Goal: Information Seeking & Learning: Learn about a topic

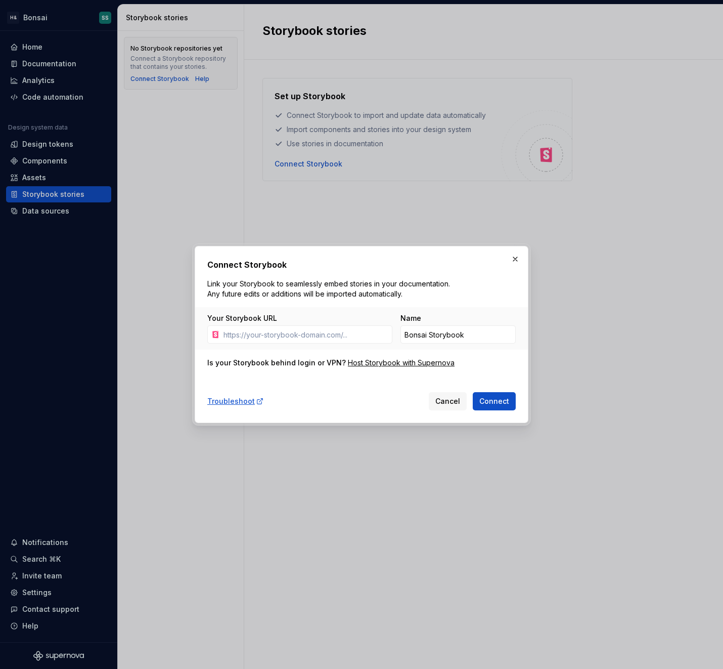
click at [363, 380] on div "Connect Storybook Link your Storybook to seamlessly embed stories in your docum…" at bounding box center [361, 334] width 309 height 152
click at [443, 396] on span "Cancel" at bounding box center [447, 401] width 25 height 10
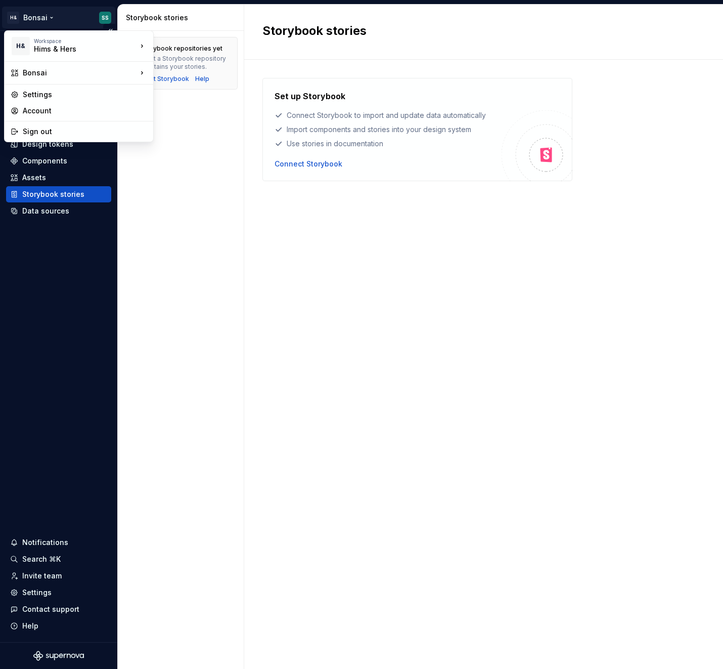
click at [33, 16] on html "H& Bonsai SS Home Documentation Analytics Code automation Design system data De…" at bounding box center [361, 334] width 723 height 669
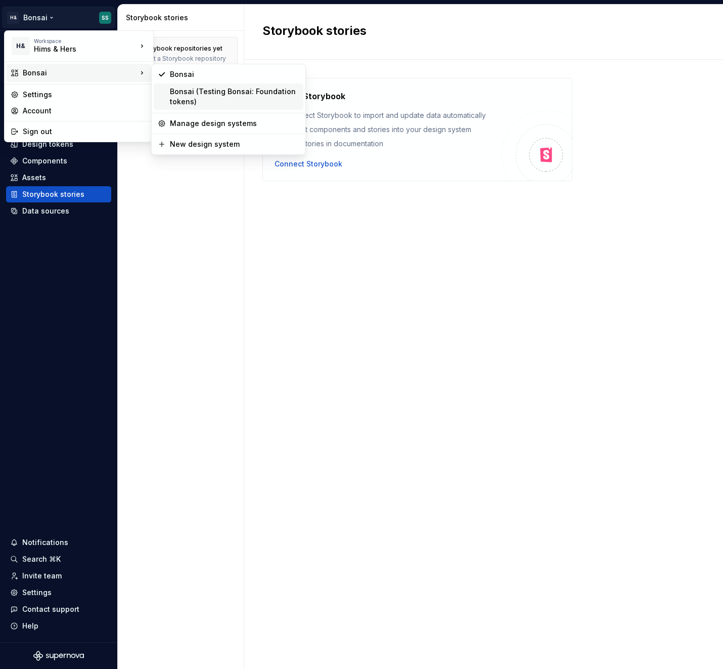
click at [200, 101] on div "Bonsai (Testing Bonsai: Foundation tokens)" at bounding box center [234, 96] width 129 height 20
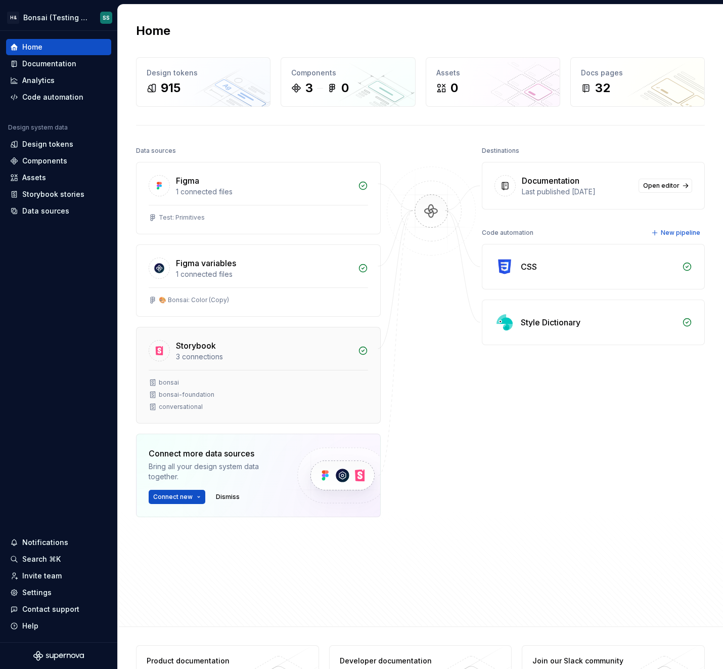
click at [293, 381] on div "bonsai" at bounding box center [259, 382] width 220 height 8
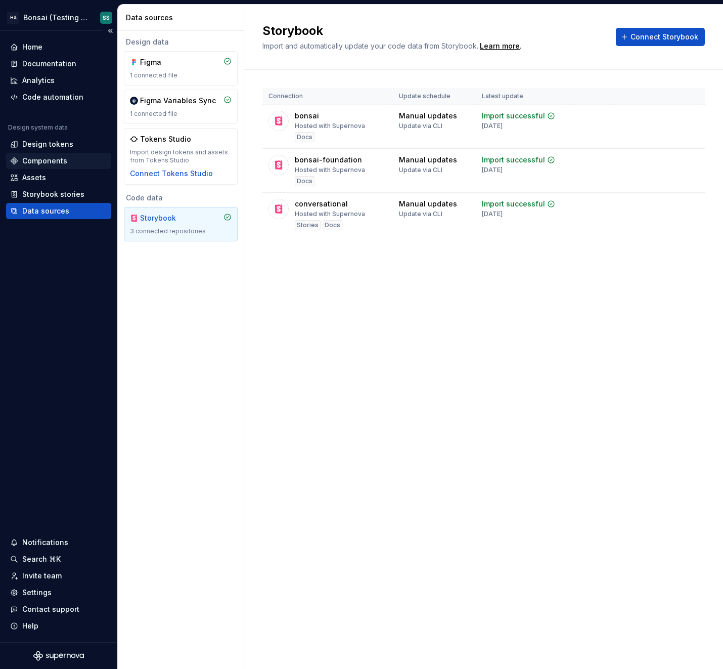
click at [44, 159] on div "Components" at bounding box center [44, 161] width 45 height 10
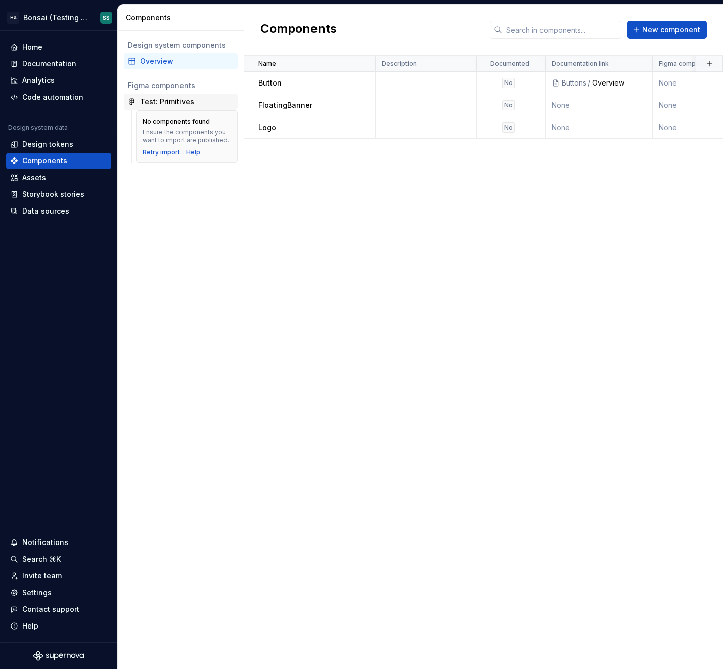
click at [171, 100] on div "Test: Primitives" at bounding box center [167, 102] width 54 height 10
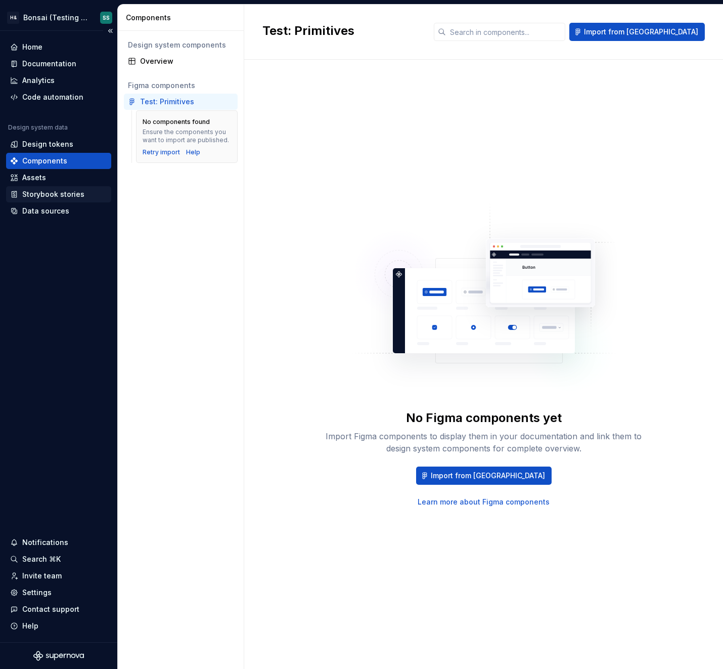
click at [39, 194] on div "Storybook stories" at bounding box center [53, 194] width 62 height 10
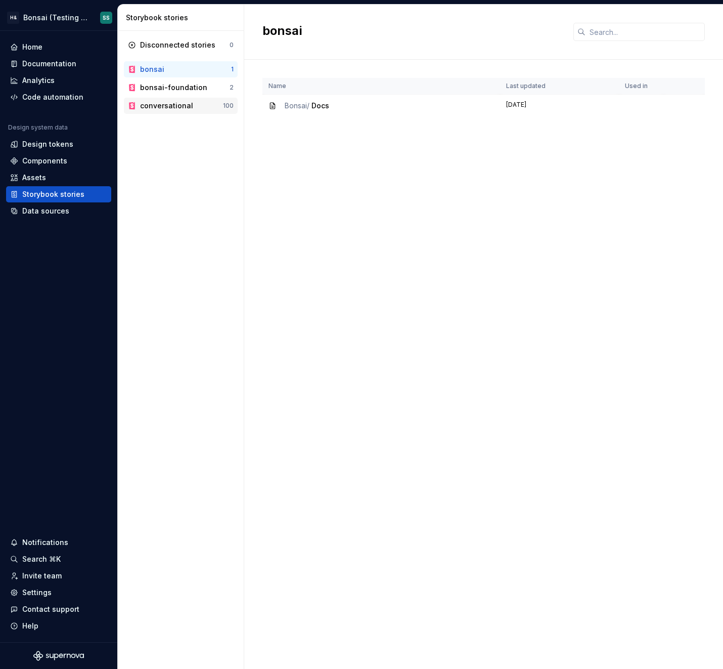
click at [170, 103] on div "conversational" at bounding box center [166, 106] width 53 height 10
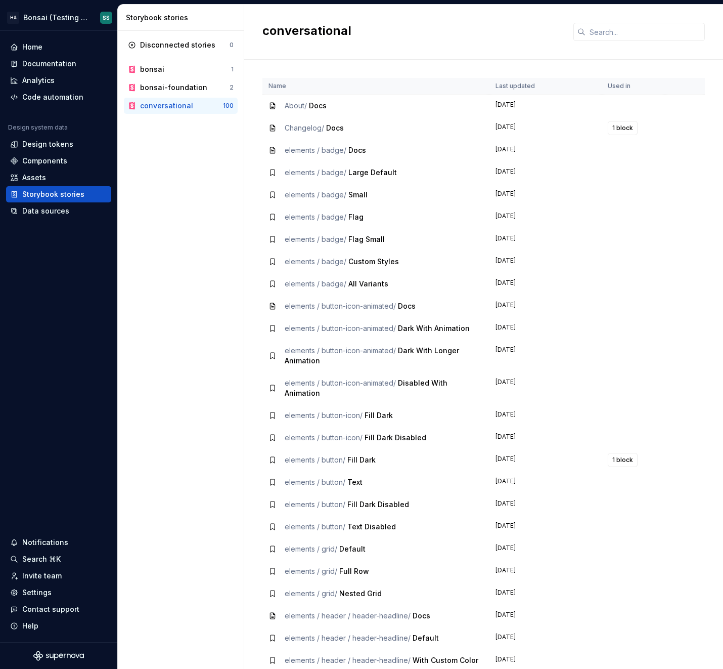
click at [292, 105] on span "About /" at bounding box center [296, 105] width 22 height 9
click at [319, 105] on span "Docs" at bounding box center [318, 105] width 18 height 9
click at [353, 195] on span "Small" at bounding box center [357, 194] width 19 height 9
click at [376, 342] on td "elements / button-icon-animated / Dark With Longer Animation" at bounding box center [376, 355] width 227 height 32
click at [40, 63] on div "Documentation" at bounding box center [49, 64] width 54 height 10
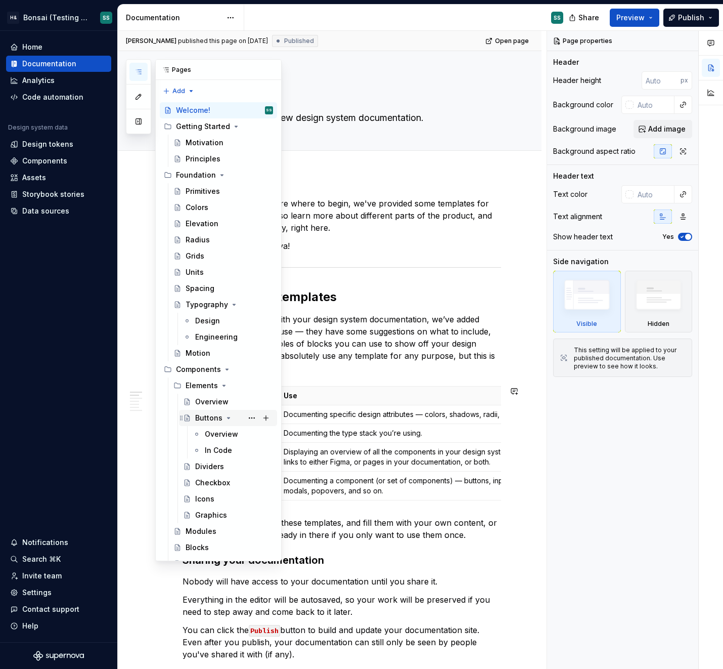
click at [228, 424] on div "Buttons" at bounding box center [234, 418] width 78 height 14
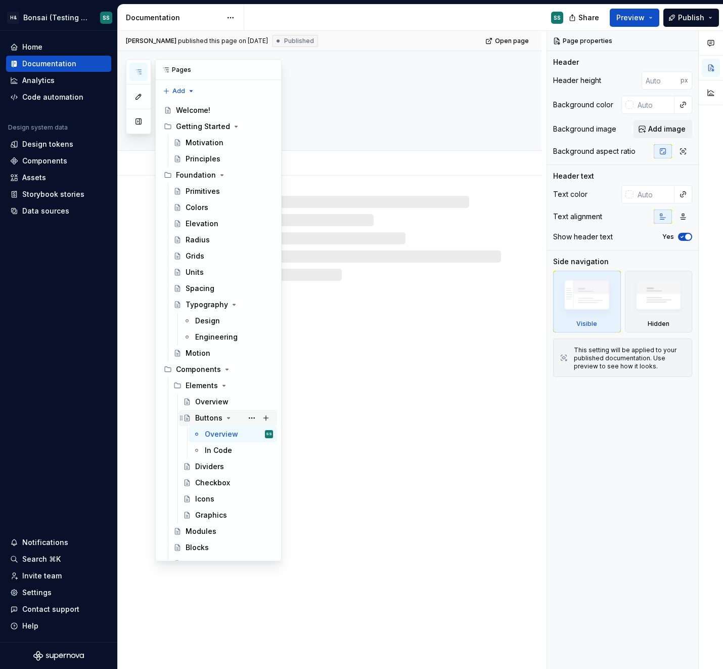
click at [228, 417] on icon "Page tree" at bounding box center [229, 417] width 3 height 1
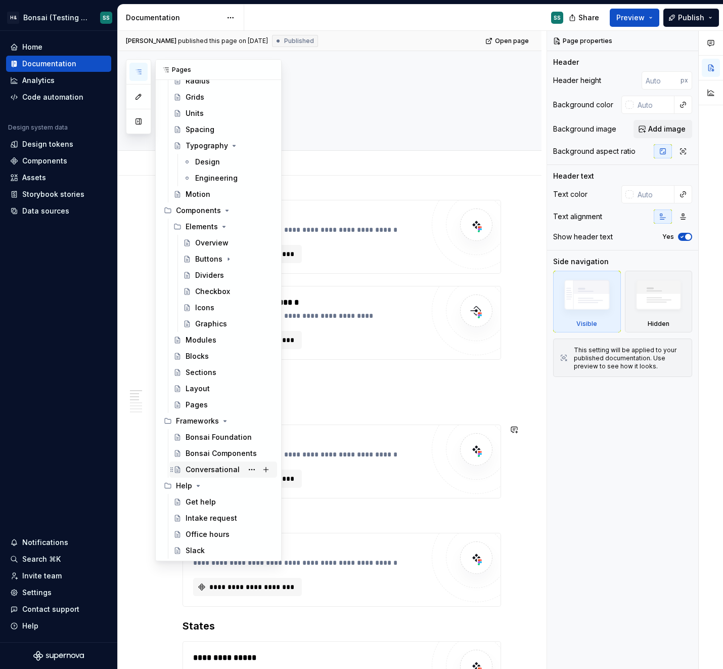
click at [208, 468] on div "Conversational" at bounding box center [213, 469] width 54 height 10
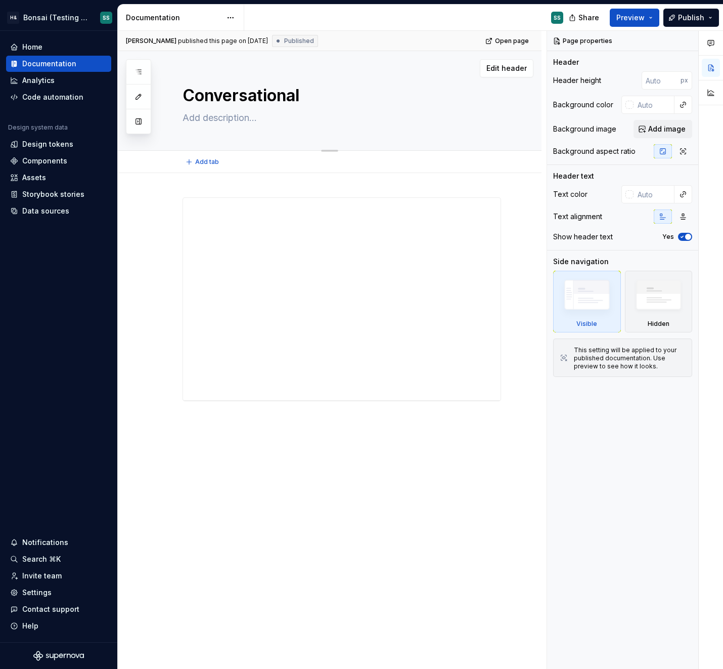
click at [222, 97] on textarea "Conversational" at bounding box center [340, 95] width 319 height 24
click at [180, 96] on div "Conversational Edit header" at bounding box center [330, 101] width 424 height 100
click at [190, 96] on textarea "Conversational" at bounding box center [340, 95] width 319 height 24
click at [211, 96] on textarea "Conversational" at bounding box center [340, 95] width 319 height 24
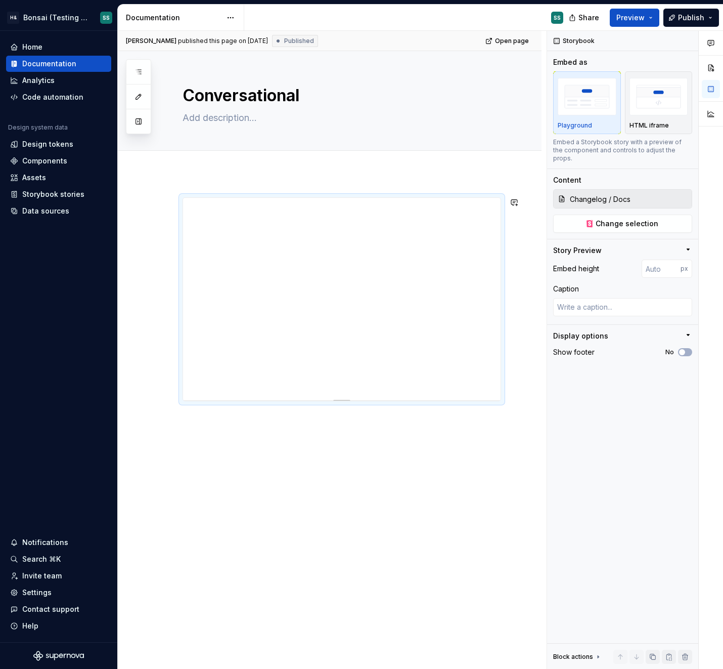
click at [347, 534] on div at bounding box center [330, 393] width 424 height 441
click at [619, 219] on span "Change selection" at bounding box center [627, 224] width 63 height 10
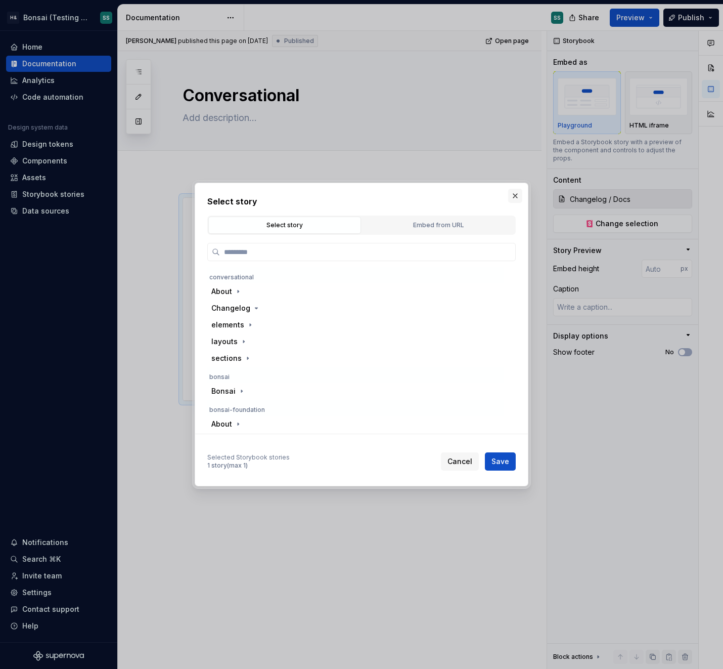
click at [513, 194] on button "button" at bounding box center [515, 196] width 14 height 14
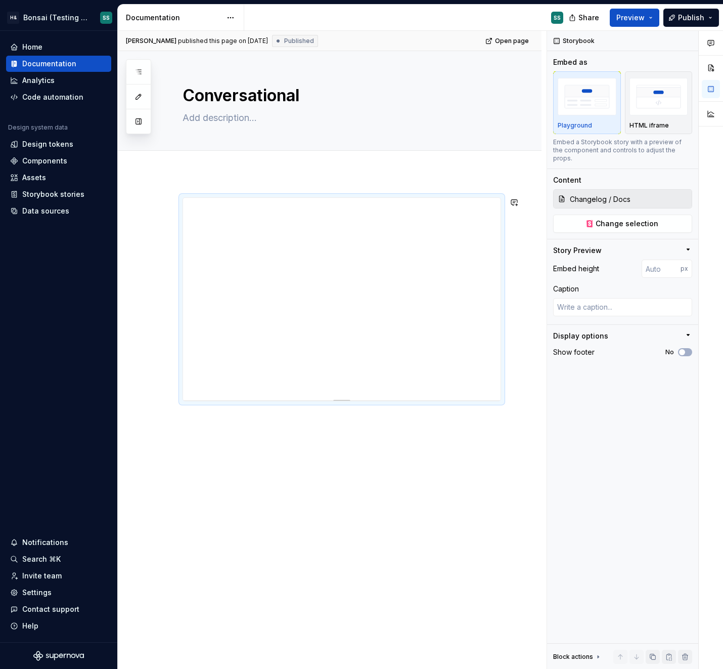
click at [398, 527] on div at bounding box center [330, 393] width 424 height 441
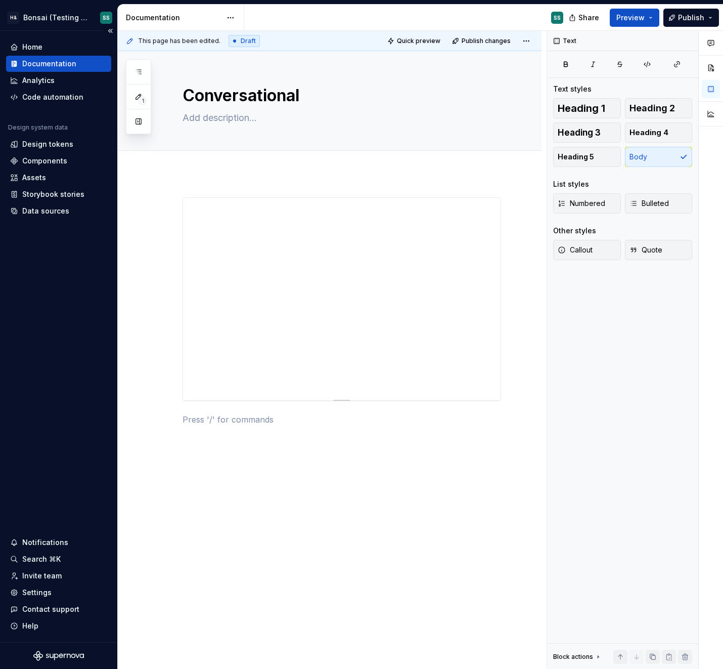
type textarea "*"
click at [54, 192] on div "Storybook stories" at bounding box center [53, 194] width 62 height 10
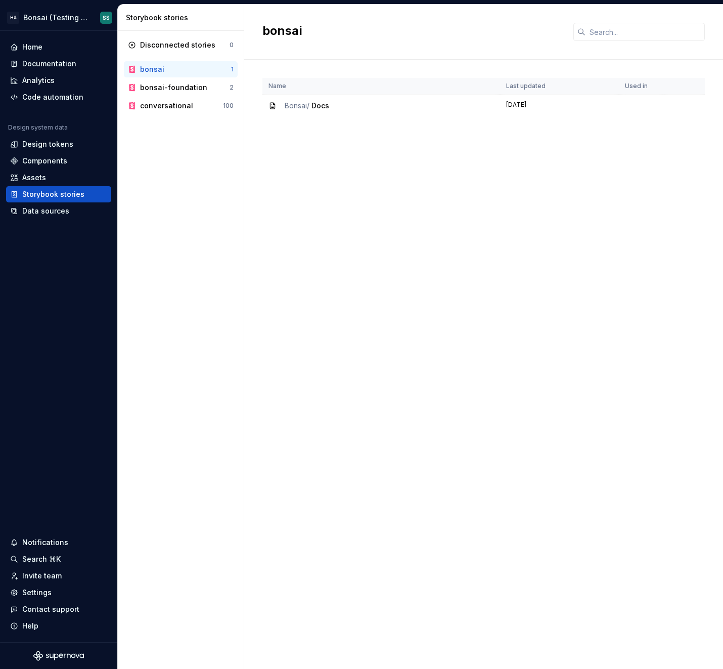
click at [287, 107] on span "Bonsai /" at bounding box center [297, 105] width 25 height 9
click at [166, 86] on div "bonsai-foundation" at bounding box center [173, 87] width 67 height 10
click at [163, 105] on div "conversational" at bounding box center [166, 106] width 53 height 10
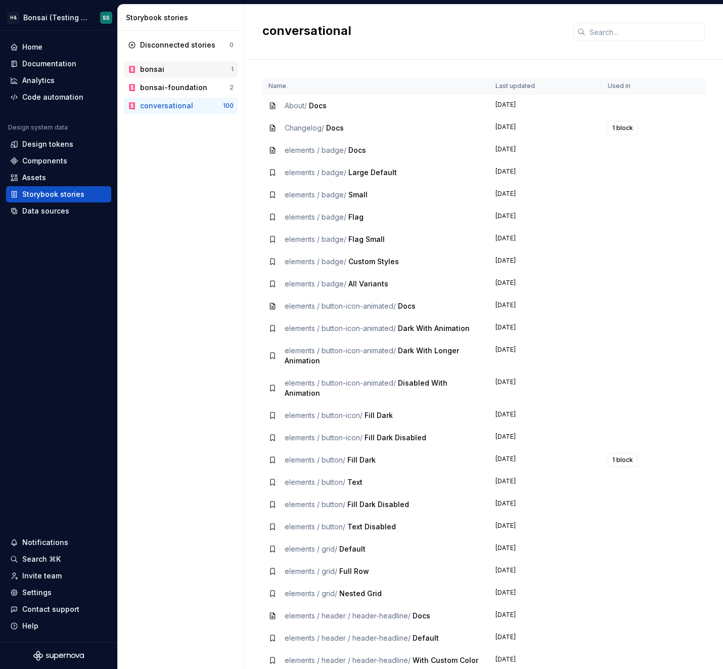
click at [156, 69] on div "bonsai" at bounding box center [152, 69] width 24 height 10
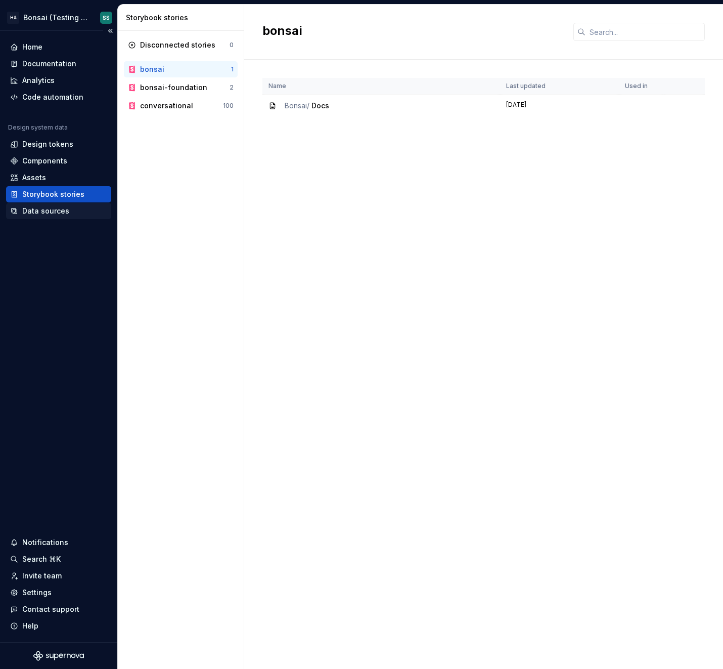
click at [55, 210] on div "Data sources" at bounding box center [45, 211] width 47 height 10
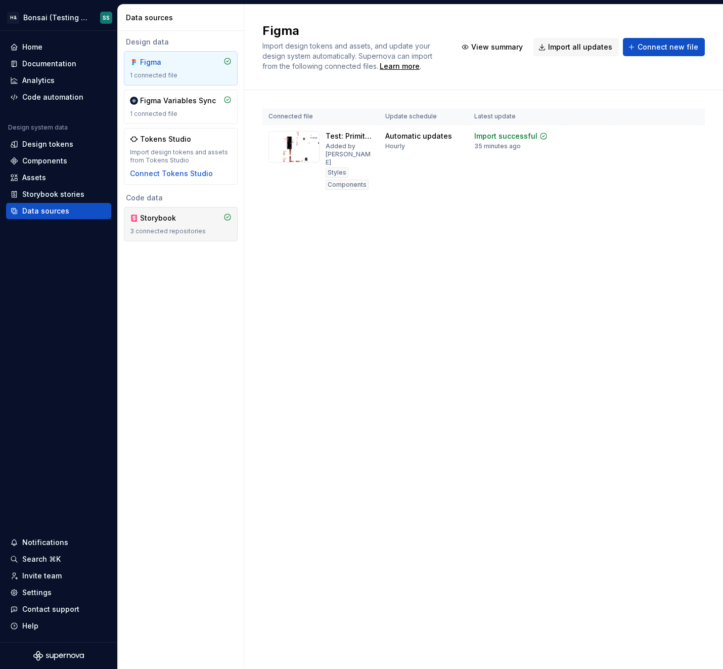
click at [171, 233] on div "3 connected repositories" at bounding box center [181, 231] width 102 height 8
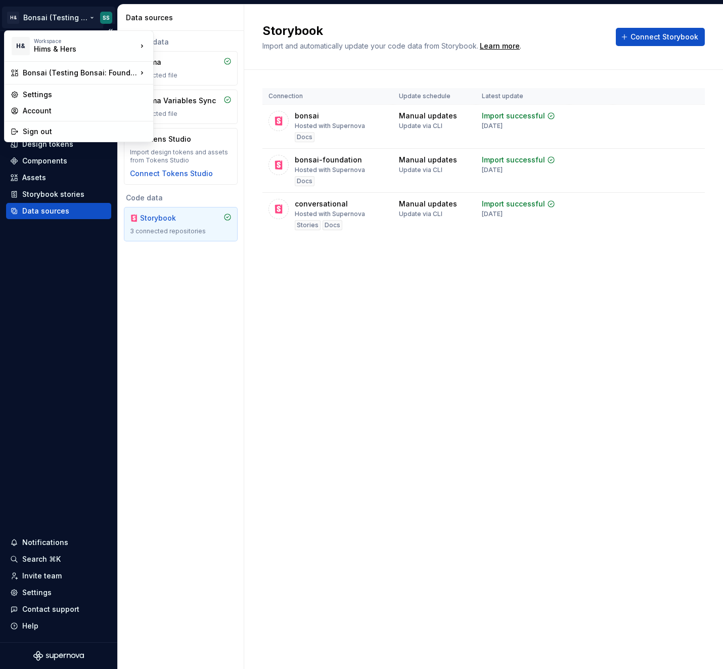
click at [48, 19] on html "H& Bonsai (Testing Bonsai: Foundation tokens) SS Home Documentation Analytics C…" at bounding box center [361, 334] width 723 height 669
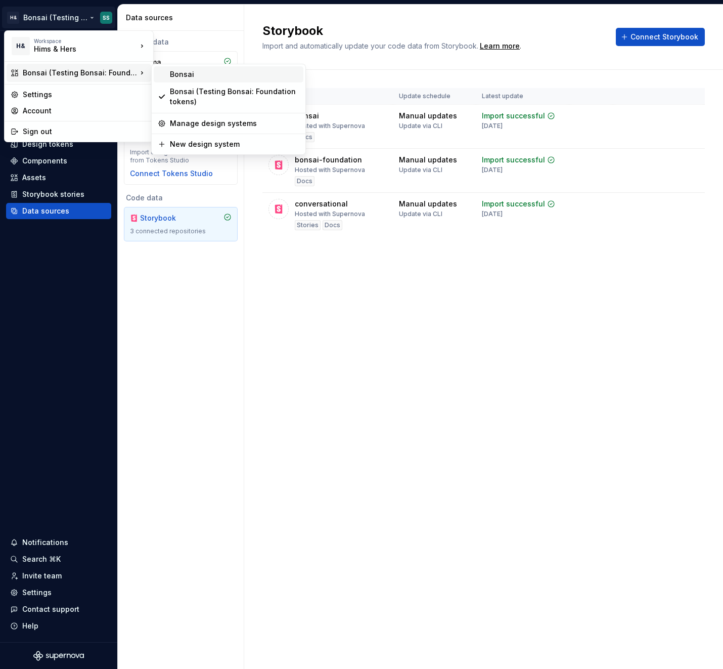
click at [207, 79] on div "Bonsai" at bounding box center [229, 74] width 150 height 16
